Goal: Task Accomplishment & Management: Manage account settings

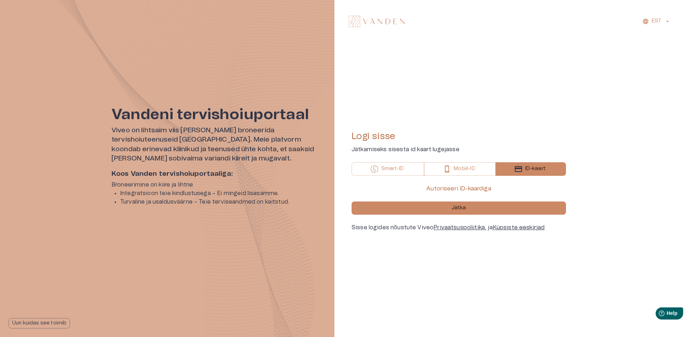
click at [454, 219] on div "Autoriseeri ID-kaardiga Jätka Sisse logides nõustute Viveo Privaatsuspoliitika …" at bounding box center [458, 208] width 214 height 47
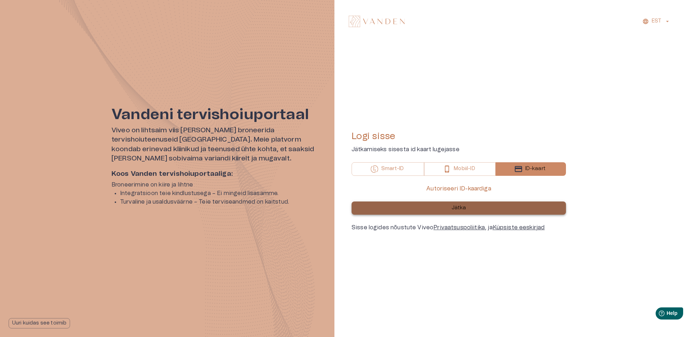
click at [450, 205] on button "Jätka" at bounding box center [458, 208] width 214 height 13
click at [491, 207] on button "Jätka" at bounding box center [458, 208] width 214 height 13
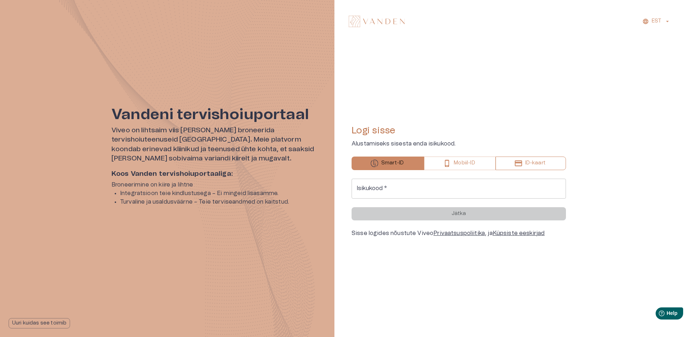
click at [510, 164] on button "ID-kaart" at bounding box center [530, 164] width 70 height 14
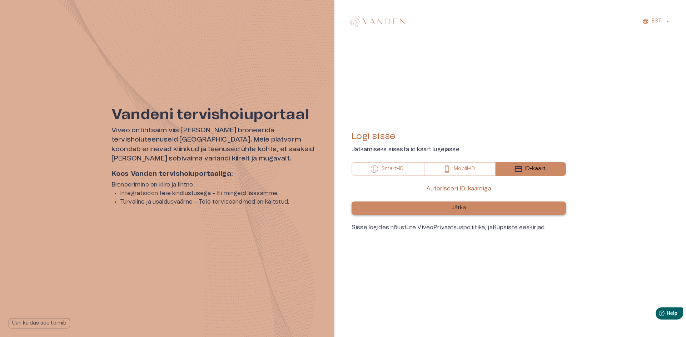
click at [486, 204] on button "Jätka" at bounding box center [458, 208] width 214 height 13
click at [85, 320] on icon "Close" at bounding box center [87, 320] width 7 height 7
drag, startPoint x: 492, startPoint y: 127, endPoint x: 416, endPoint y: 82, distance: 88.8
click at [416, 82] on div "Logi sisse Jätkamiseks sisesta id kaart lugejasse Smart-ID Mobiil-ID ID-kaart A…" at bounding box center [458, 181] width 214 height 261
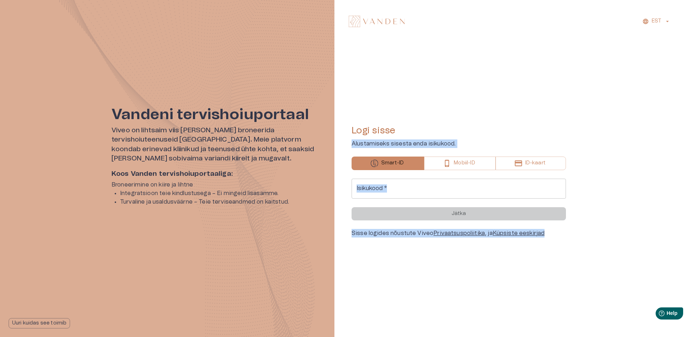
drag, startPoint x: 426, startPoint y: 90, endPoint x: 626, endPoint y: 340, distance: 320.5
click at [626, 337] on html "Vandeni tervishoiuportaal Viveo on lihtsaim viis [PERSON_NAME] broneerida tervi…" at bounding box center [343, 168] width 686 height 337
click at [620, 293] on div "EST Logi sisse Alustamiseks sisesta enda isikukood. Smart-ID Mobiil-ID ID-kaart…" at bounding box center [509, 168] width 351 height 337
drag, startPoint x: 551, startPoint y: 265, endPoint x: 399, endPoint y: 5, distance: 301.0
click at [399, 5] on div "EST Logi sisse Alustamiseks sisesta enda isikukood. Smart-ID Mobiil-ID ID-kaart…" at bounding box center [509, 168] width 351 height 337
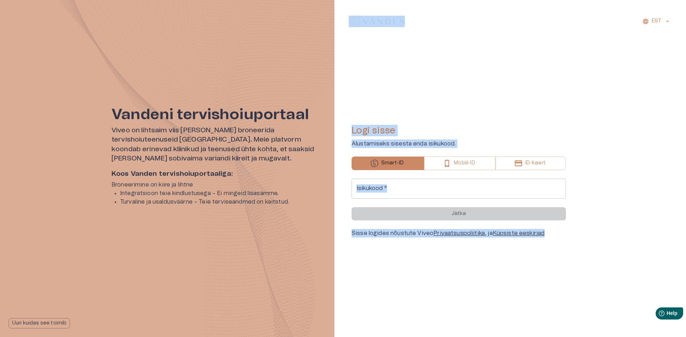
click at [399, 5] on div "EST Logi sisse Alustamiseks sisesta enda isikukood. Smart-ID Mobiil-ID ID-kaart…" at bounding box center [509, 168] width 351 height 337
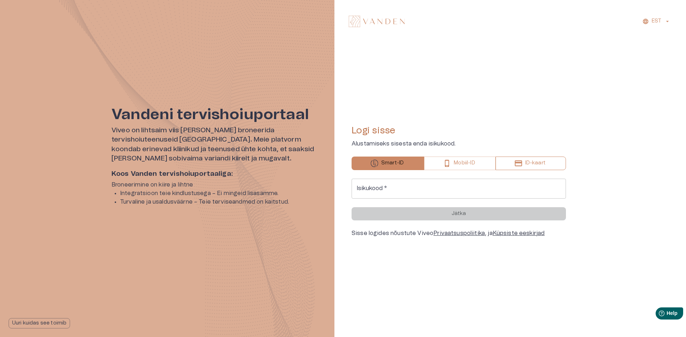
click at [511, 158] on button "ID-kaart" at bounding box center [530, 164] width 70 height 14
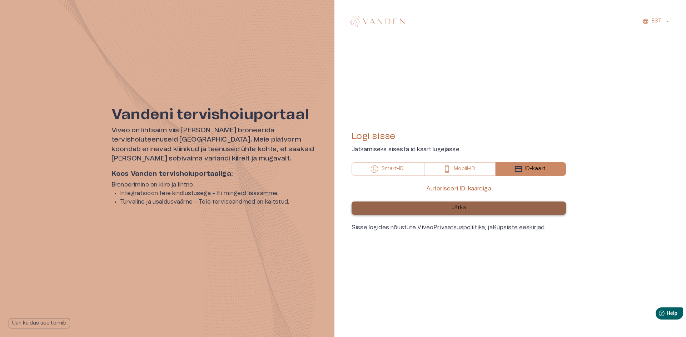
click at [479, 202] on button "Jätka" at bounding box center [458, 208] width 214 height 13
